Goal: Task Accomplishment & Management: Use online tool/utility

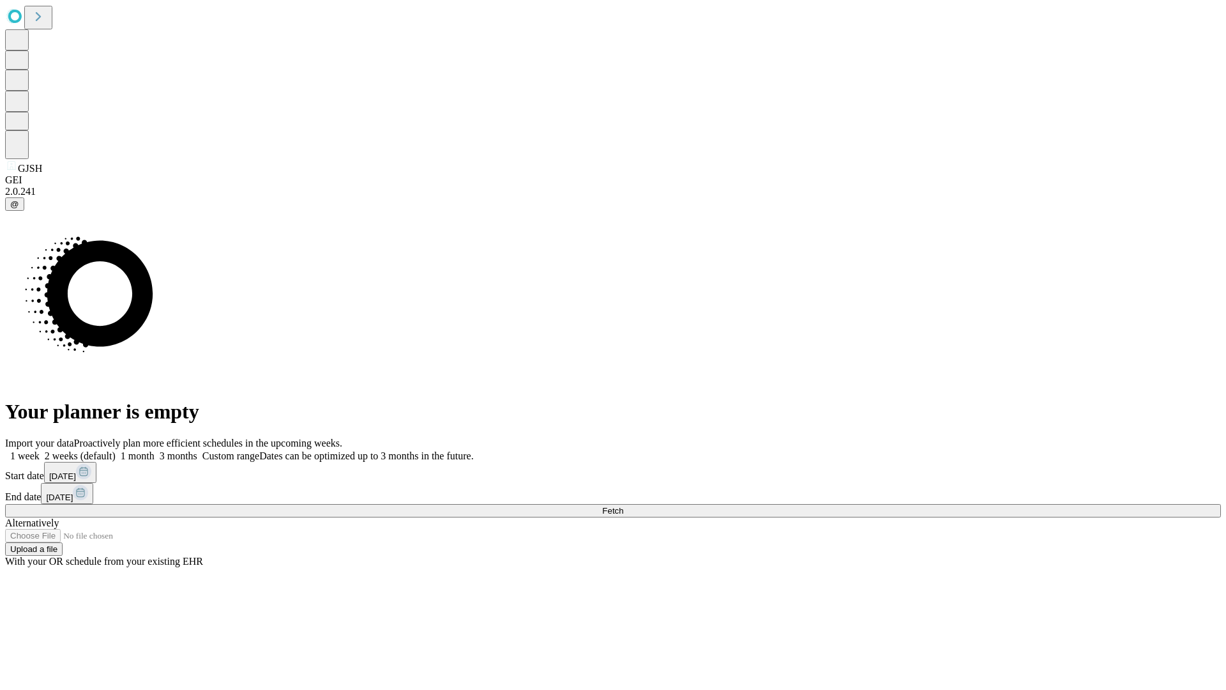
click at [623, 506] on span "Fetch" at bounding box center [612, 511] width 21 height 10
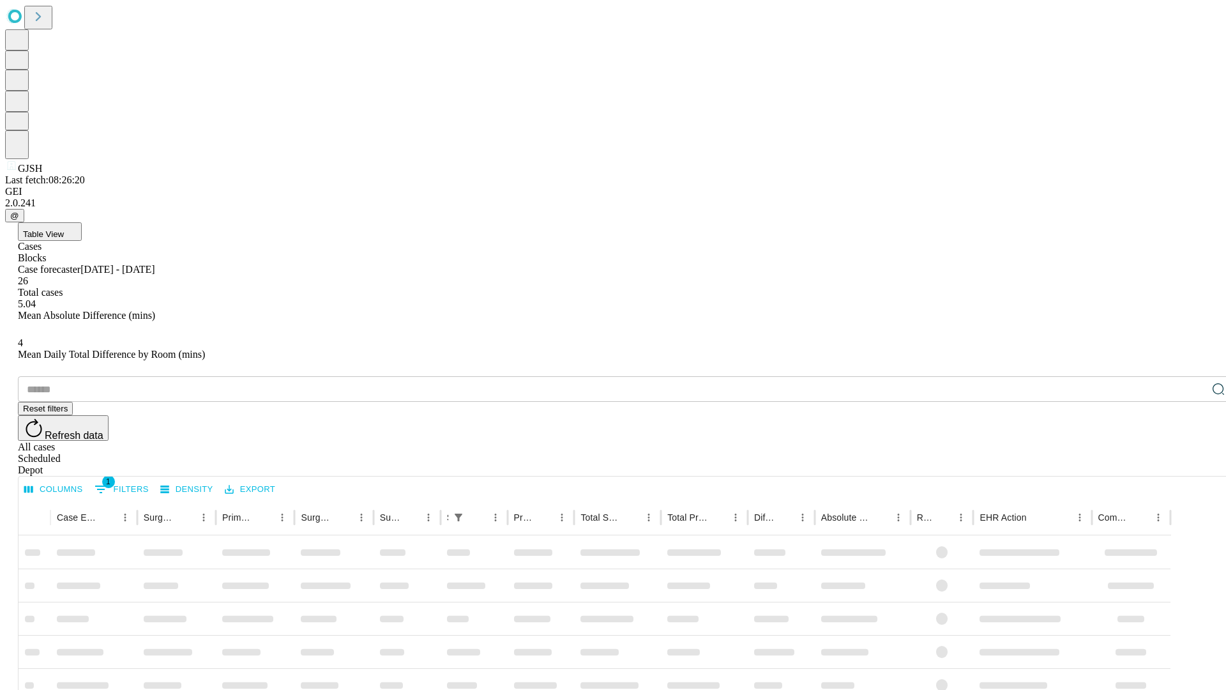
click at [1193, 464] on div "Depot" at bounding box center [626, 469] width 1216 height 11
